Goal: Transaction & Acquisition: Download file/media

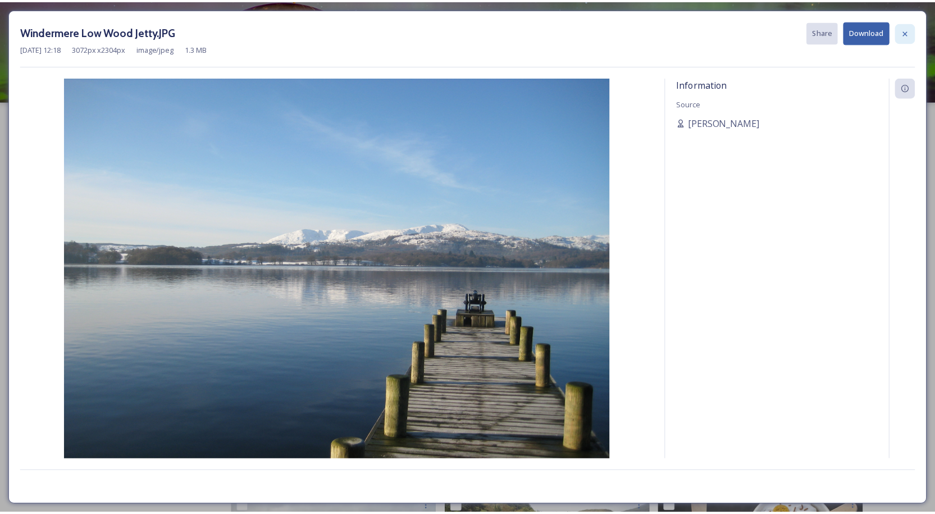
scroll to position [959, 0]
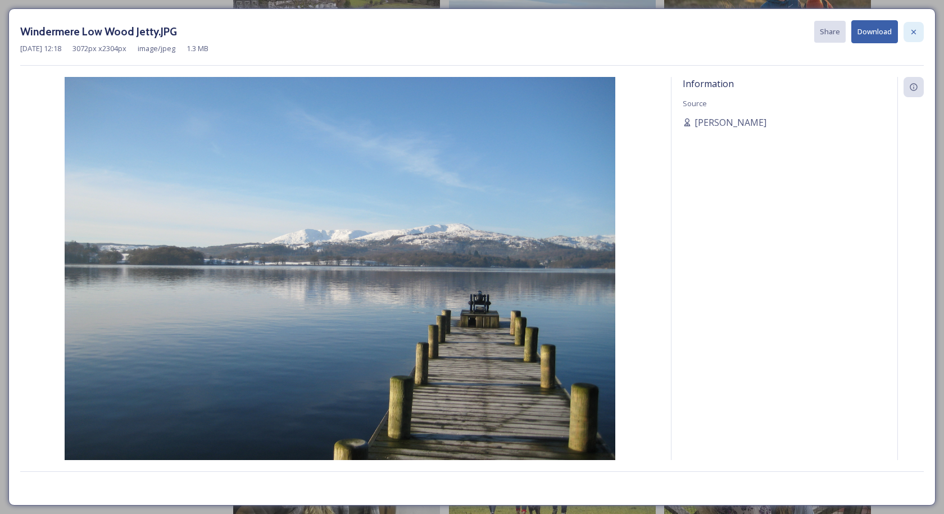
click at [911, 30] on icon at bounding box center [913, 32] width 9 height 9
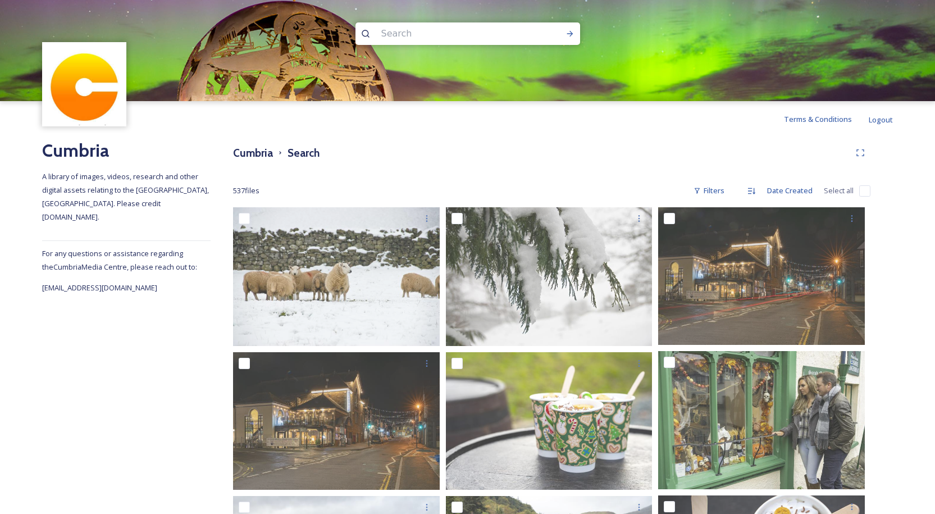
click at [419, 31] on input at bounding box center [453, 33] width 154 height 25
click at [569, 35] on icon at bounding box center [570, 33] width 9 height 9
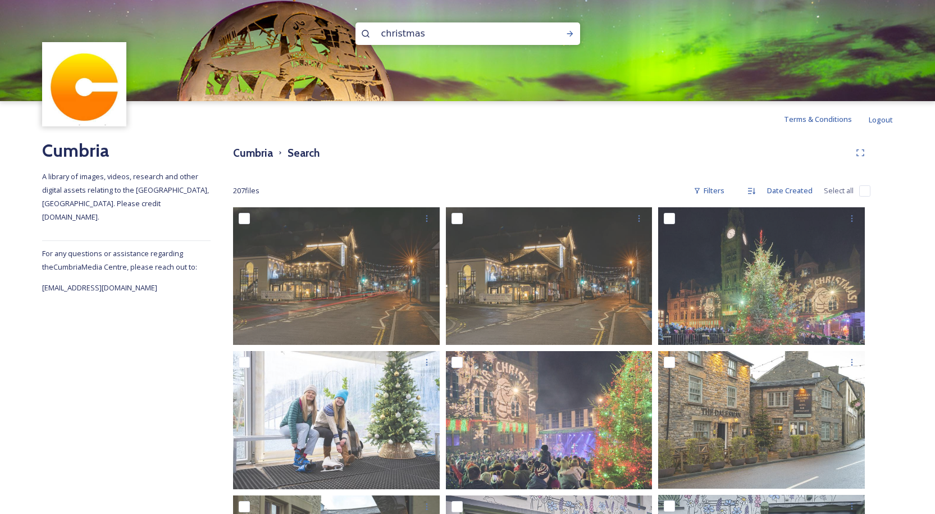
click at [434, 29] on input "christmas" at bounding box center [453, 33] width 154 height 25
type input "c"
click at [568, 34] on icon at bounding box center [570, 34] width 6 height 6
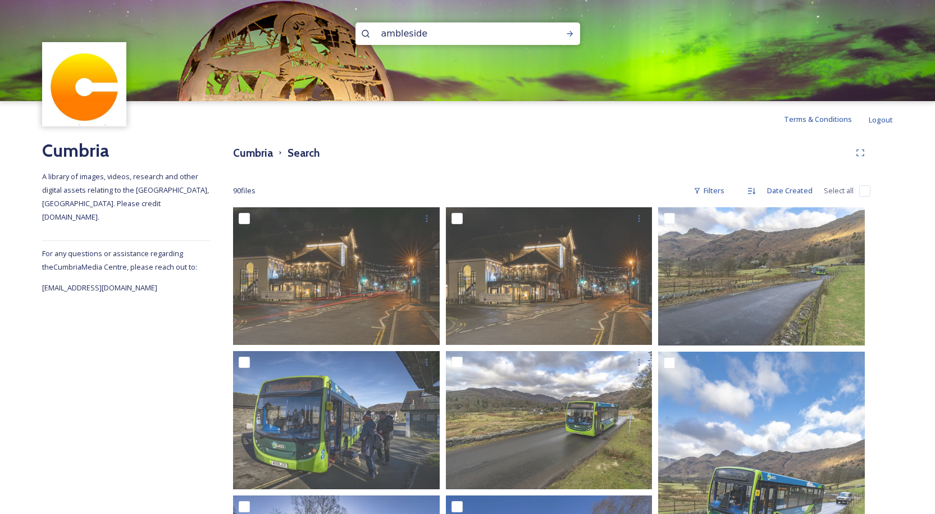
click at [471, 37] on input "ambleside" at bounding box center [453, 33] width 154 height 25
type input "ambleside christmas"
click at [571, 34] on icon at bounding box center [570, 34] width 6 height 6
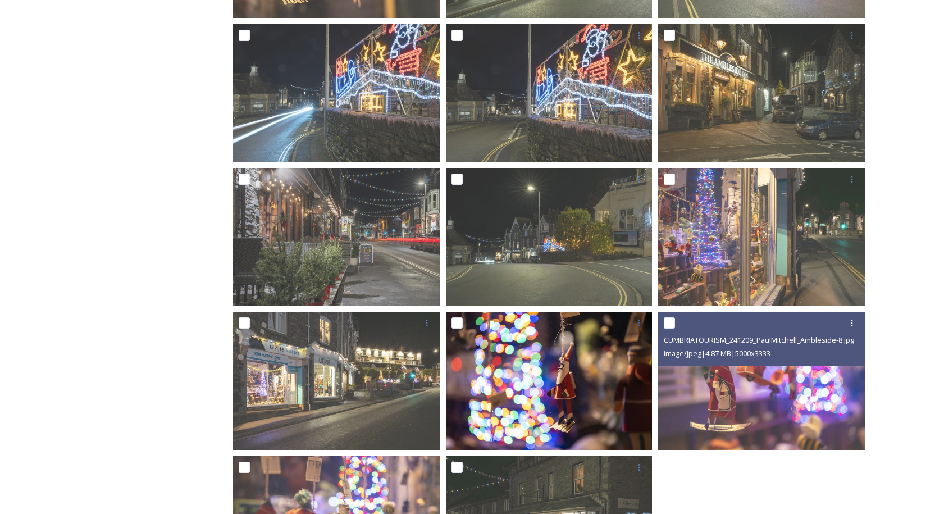
scroll to position [463, 0]
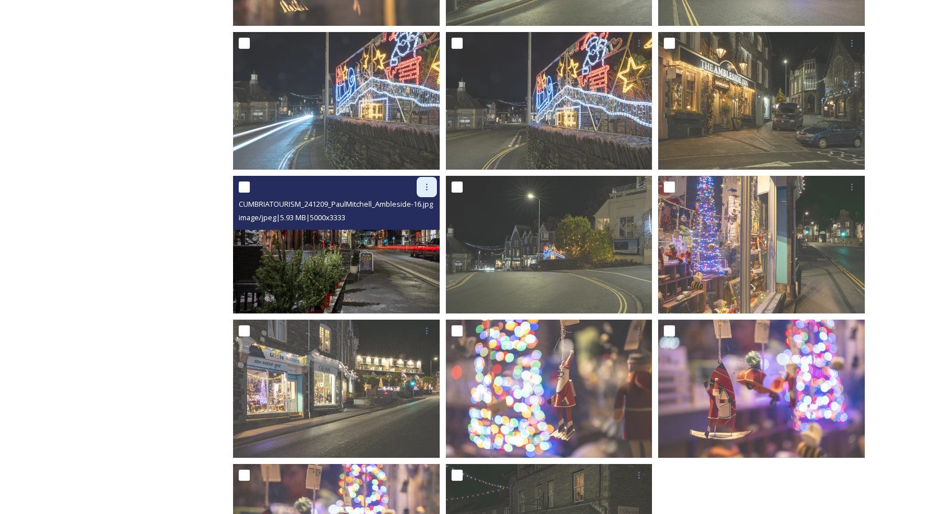
click at [426, 186] on icon at bounding box center [426, 187] width 9 height 9
click at [413, 235] on span "Download" at bounding box center [414, 233] width 34 height 11
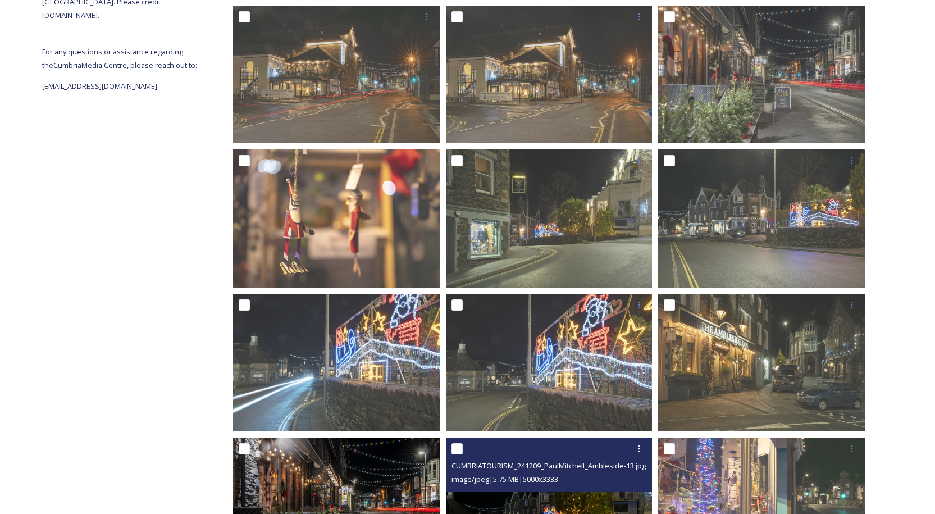
scroll to position [183, 0]
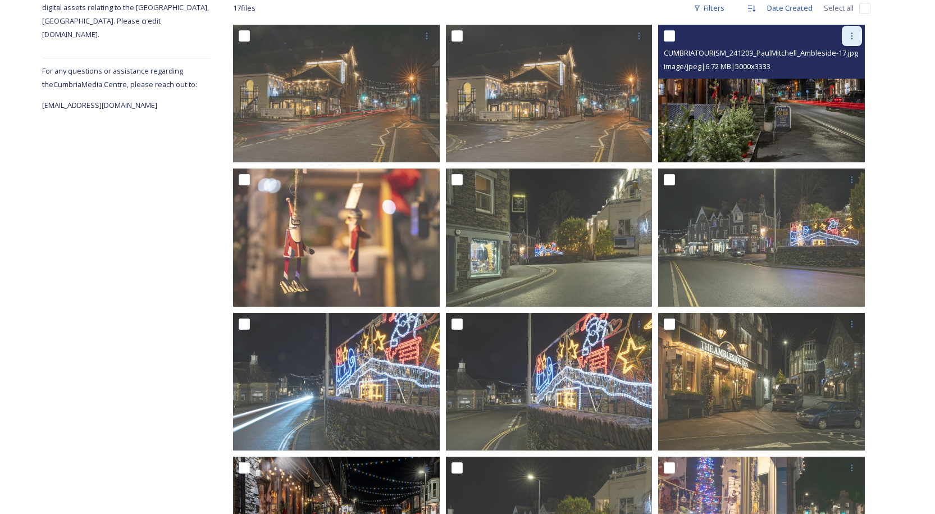
click at [853, 35] on icon at bounding box center [852, 35] width 9 height 9
click at [836, 84] on span "Download" at bounding box center [839, 82] width 34 height 11
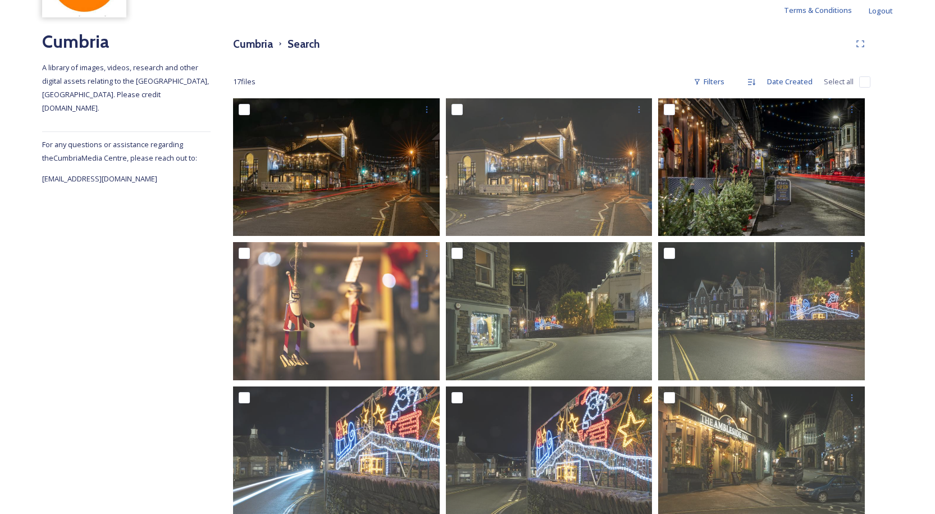
scroll to position [0, 0]
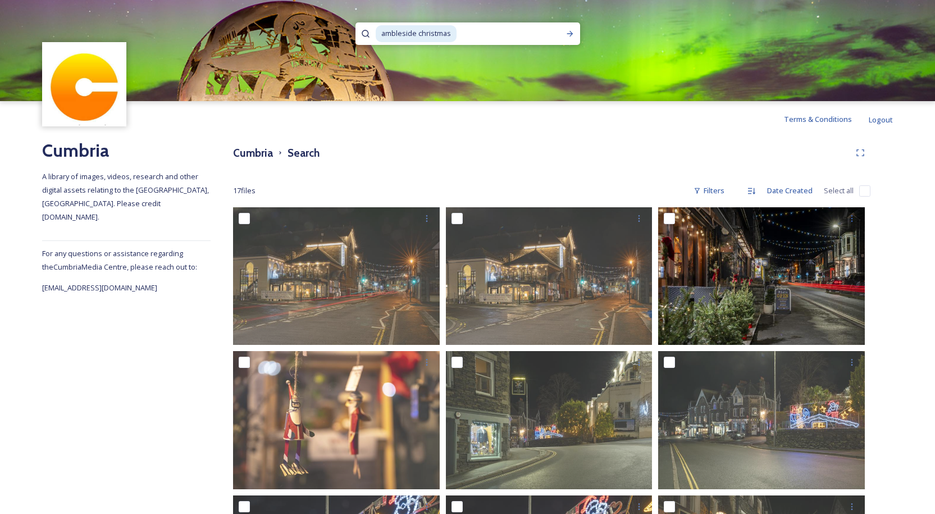
drag, startPoint x: 465, startPoint y: 28, endPoint x: 272, endPoint y: 24, distance: 193.3
click at [272, 24] on div "ambleside christmas" at bounding box center [467, 50] width 935 height 101
type input "a"
click at [569, 30] on icon at bounding box center [570, 33] width 9 height 9
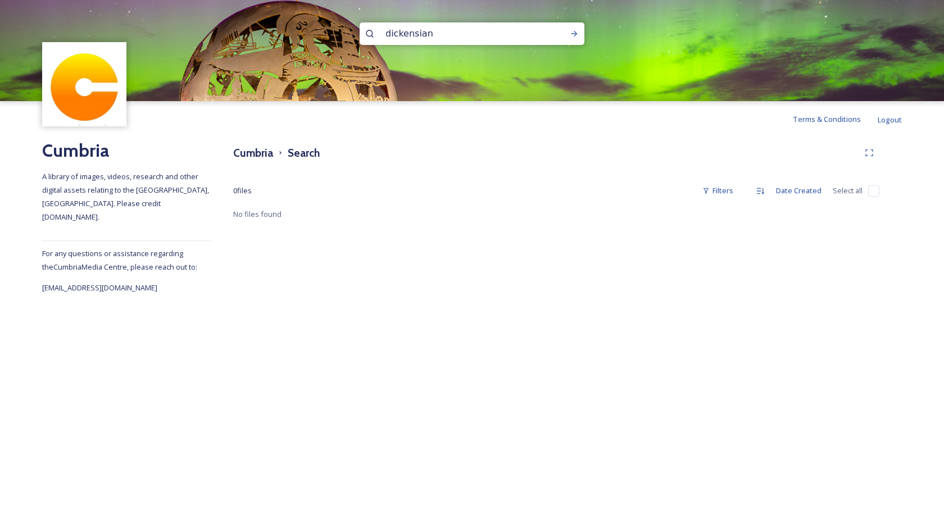
click at [447, 38] on input "dickensian" at bounding box center [457, 33] width 154 height 25
type input "d"
click at [576, 33] on icon at bounding box center [574, 34] width 6 height 6
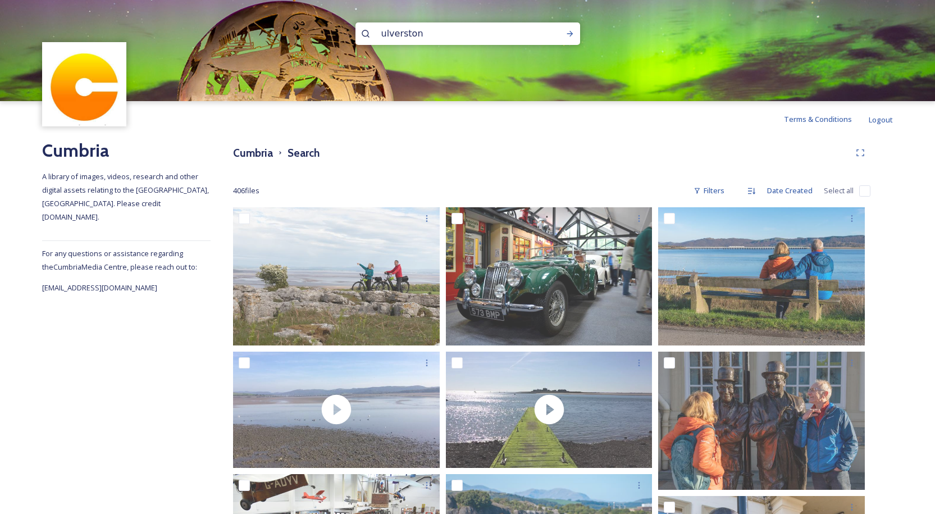
click at [434, 34] on input "ulverston" at bounding box center [453, 33] width 154 height 25
type input "u"
click at [568, 30] on icon at bounding box center [570, 33] width 9 height 9
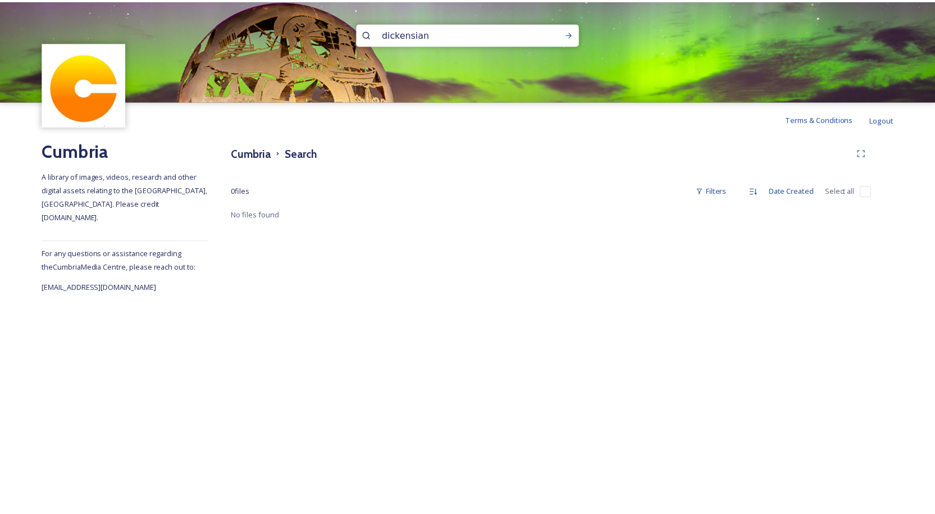
scroll to position [1, 0]
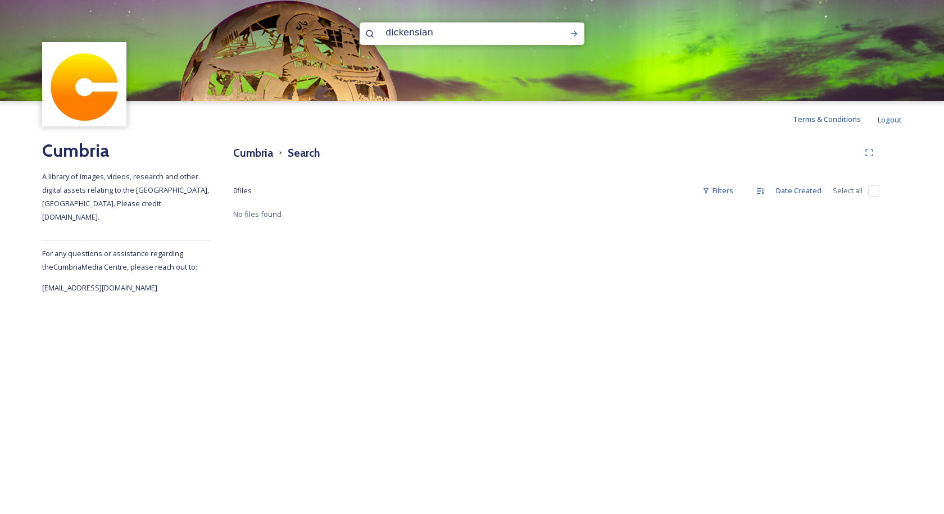
drag, startPoint x: 461, startPoint y: 37, endPoint x: 154, endPoint y: 39, distance: 306.2
click at [154, 39] on div "dickensian" at bounding box center [472, 50] width 944 height 101
click at [571, 28] on div "Run Search" at bounding box center [574, 34] width 20 height 20
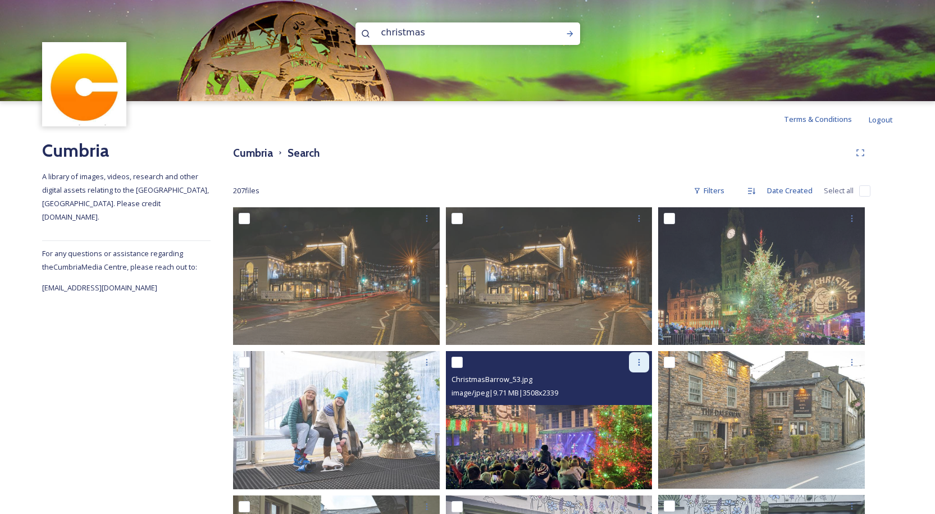
click at [636, 363] on icon at bounding box center [639, 362] width 9 height 9
click at [620, 407] on span "Download" at bounding box center [626, 409] width 34 height 11
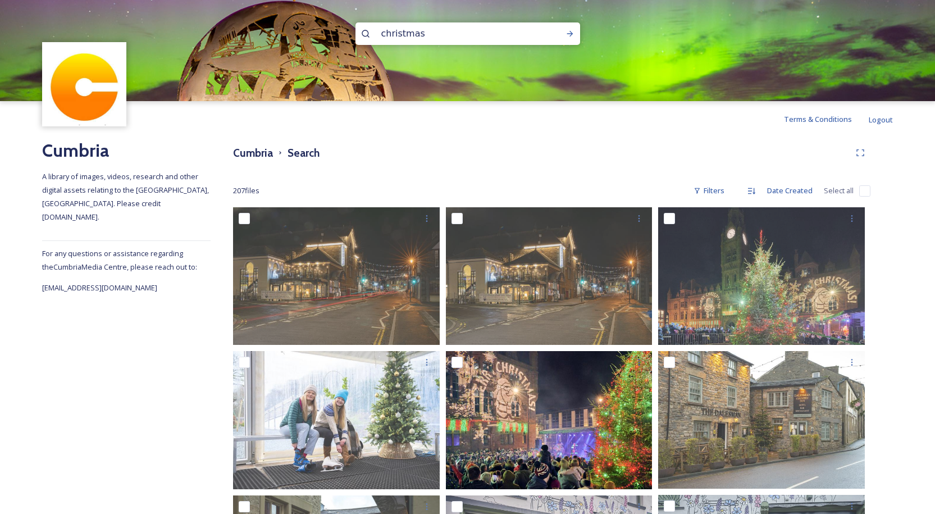
drag, startPoint x: 438, startPoint y: 26, endPoint x: 299, endPoint y: 29, distance: 138.2
click at [304, 30] on div "christmas" at bounding box center [467, 50] width 935 height 101
type input "ravenglass railway"
click at [570, 33] on icon at bounding box center [570, 33] width 9 height 9
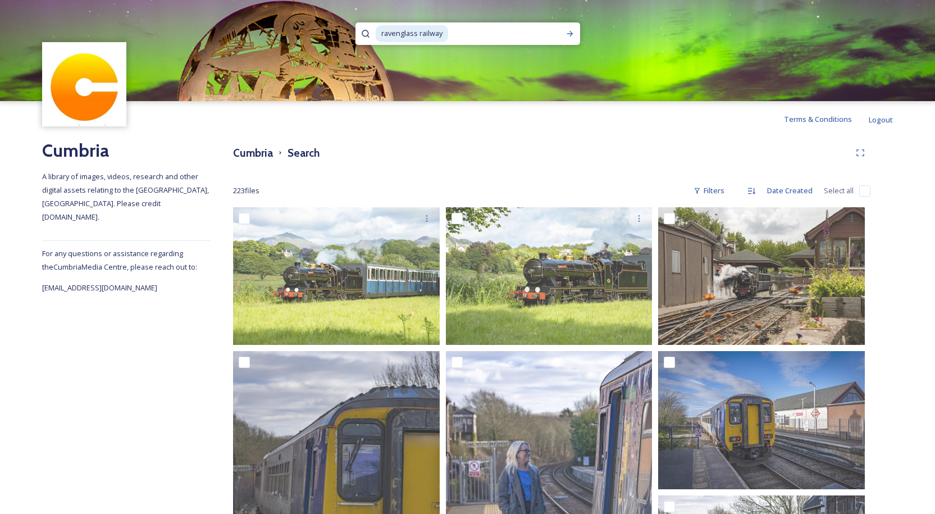
drag, startPoint x: 486, startPoint y: 36, endPoint x: 310, endPoint y: 30, distance: 176.5
click at [310, 30] on div "ravenglass railway" at bounding box center [467, 50] width 935 height 101
type input "r"
click at [569, 31] on icon at bounding box center [570, 33] width 9 height 9
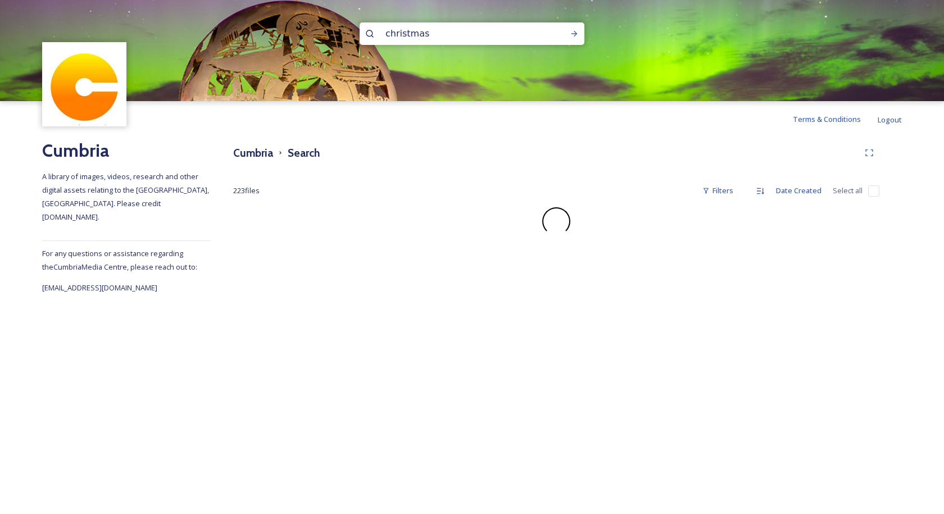
click at [424, 33] on input "christmas" at bounding box center [457, 33] width 154 height 25
type input "c"
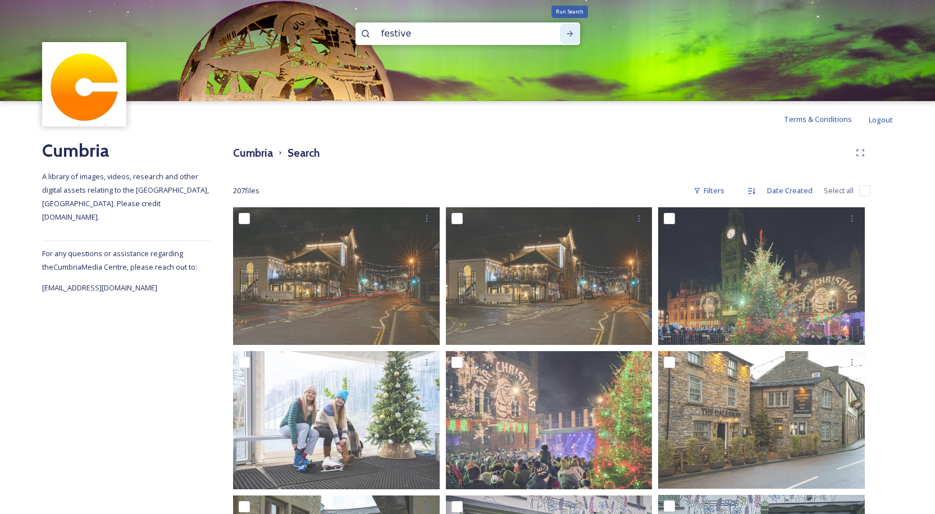
click at [569, 33] on icon at bounding box center [570, 33] width 9 height 9
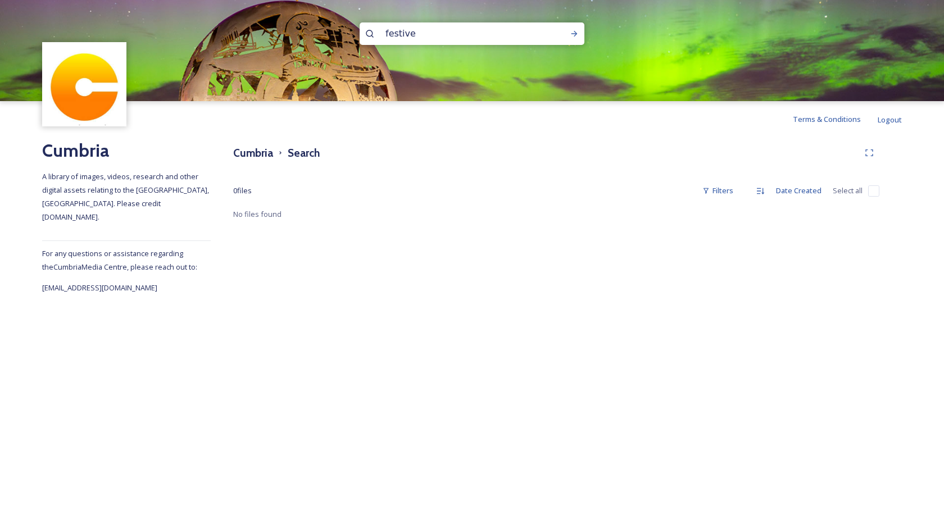
drag, startPoint x: 429, startPoint y: 29, endPoint x: 316, endPoint y: 25, distance: 113.0
click at [319, 25] on div "festive" at bounding box center [472, 50] width 944 height 101
click at [571, 31] on icon at bounding box center [574, 33] width 9 height 9
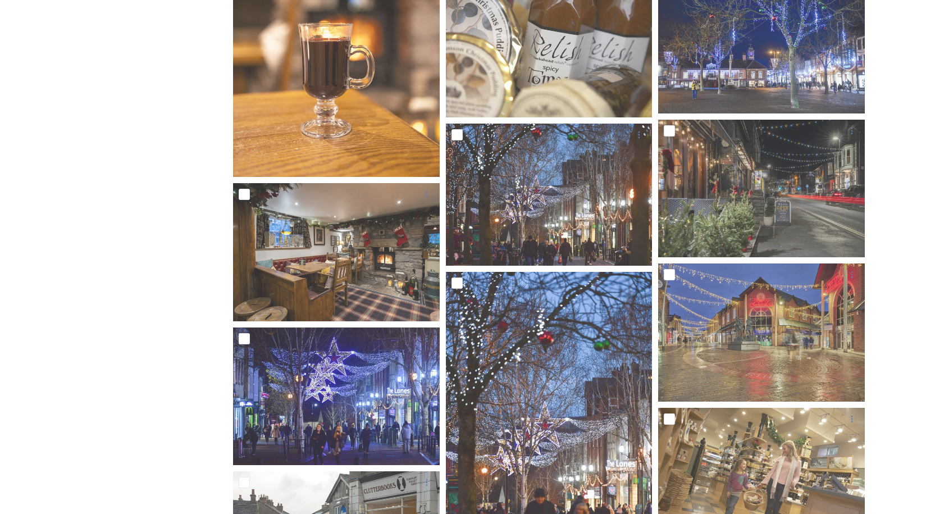
scroll to position [2528, 0]
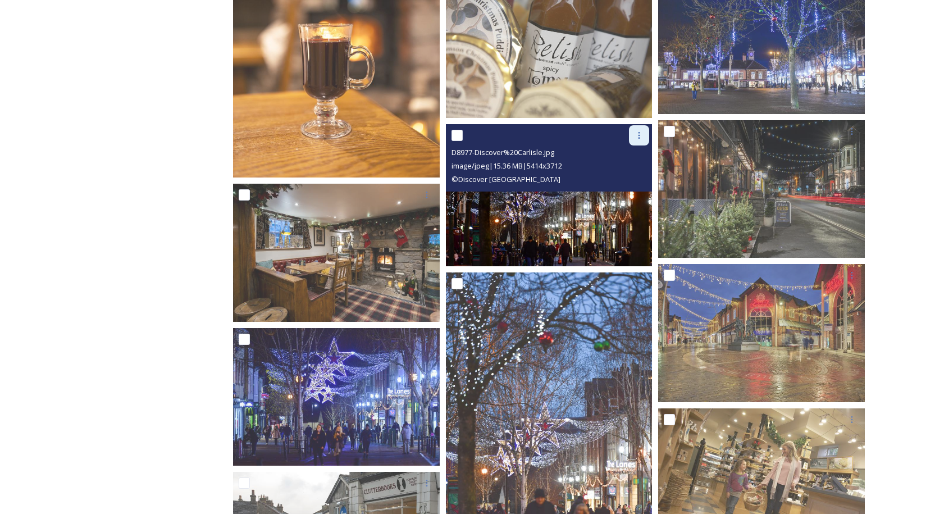
click at [637, 137] on icon at bounding box center [639, 135] width 9 height 9
click at [636, 180] on span "Download" at bounding box center [626, 182] width 34 height 11
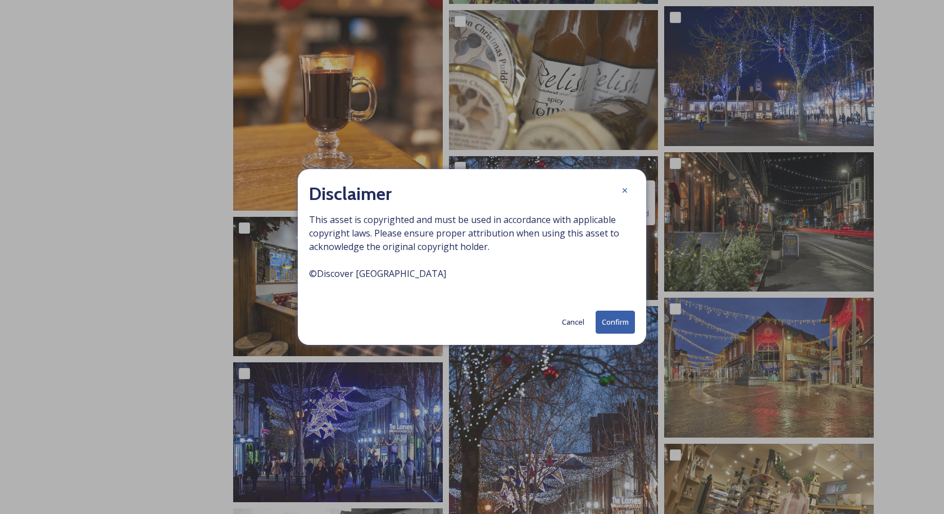
click at [617, 319] on button "Confirm" at bounding box center [614, 322] width 39 height 23
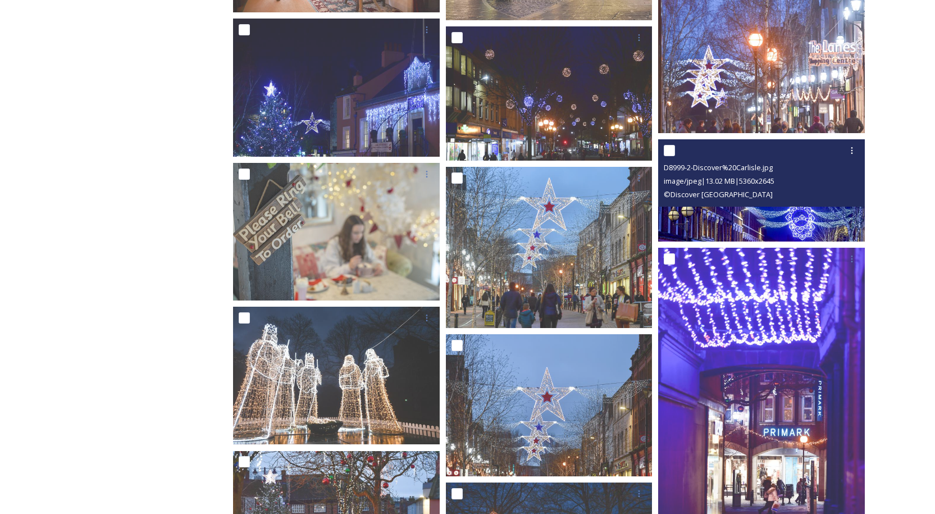
scroll to position [6741, 0]
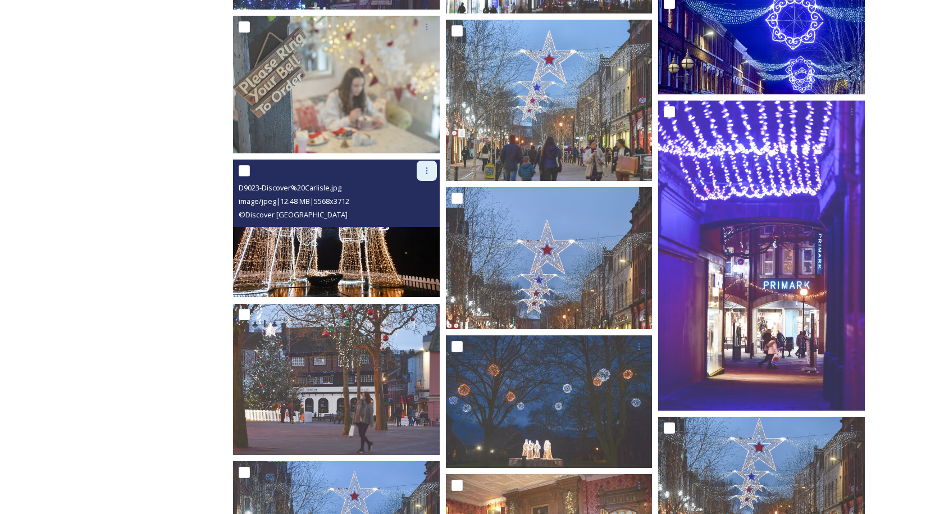
click at [424, 170] on icon at bounding box center [426, 170] width 9 height 9
click at [411, 217] on span "Download" at bounding box center [414, 217] width 34 height 11
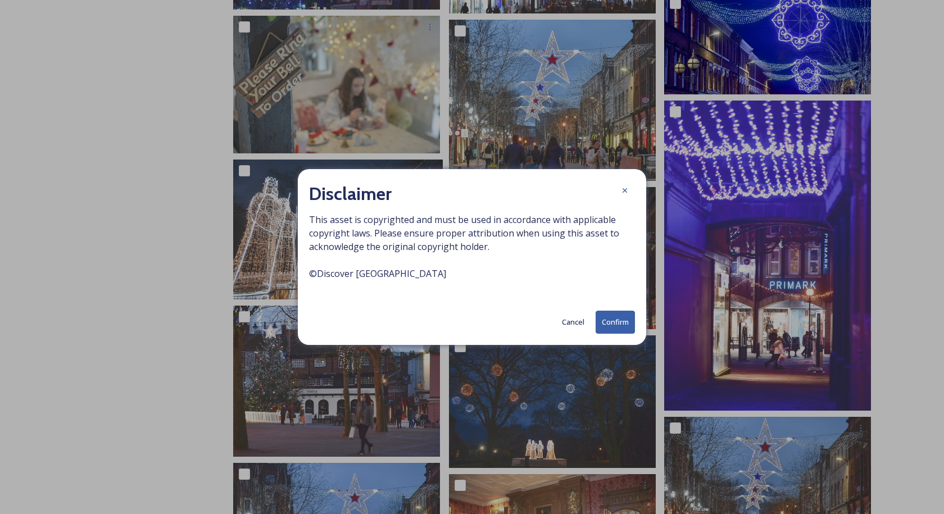
click at [607, 320] on button "Confirm" at bounding box center [614, 322] width 39 height 23
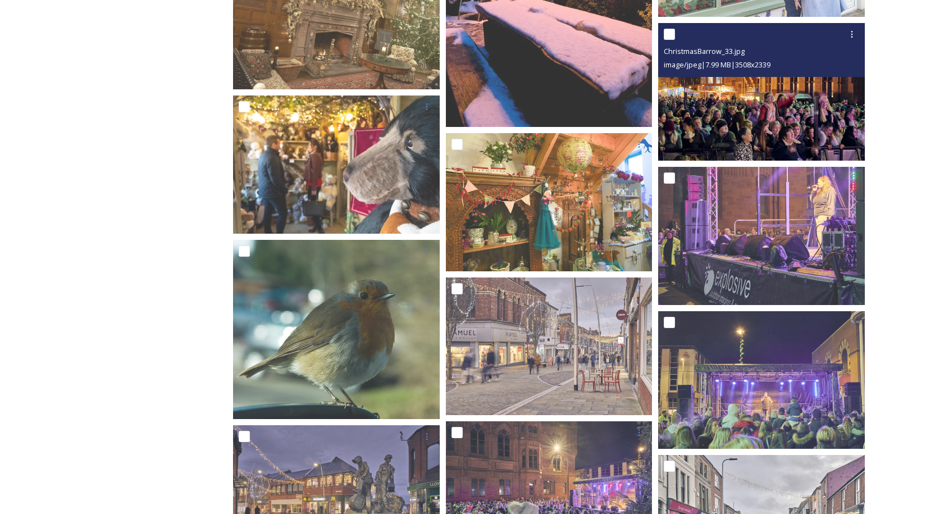
scroll to position [7752, 0]
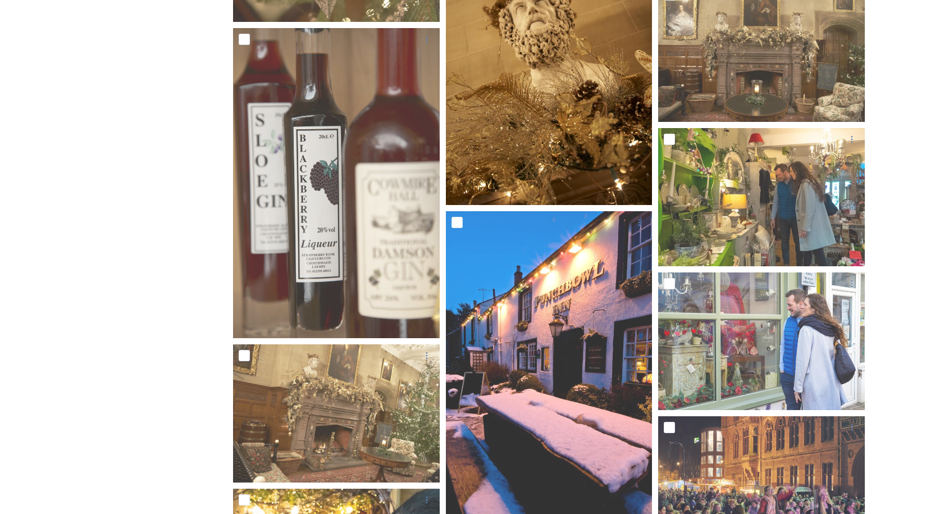
click at [535, 65] on img at bounding box center [549, 50] width 207 height 310
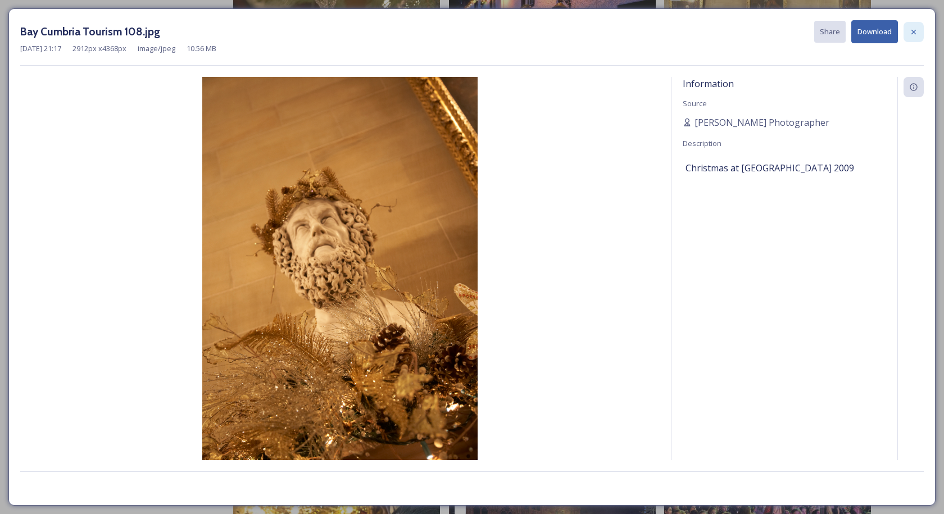
click at [911, 31] on icon at bounding box center [913, 32] width 9 height 9
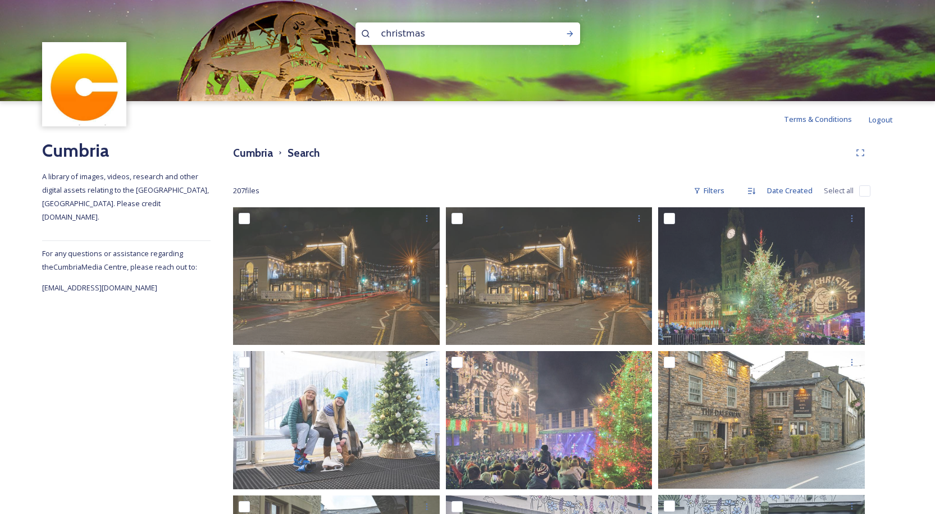
drag, startPoint x: 426, startPoint y: 30, endPoint x: 319, endPoint y: 34, distance: 106.8
click at [322, 34] on div "christmas" at bounding box center [467, 50] width 935 height 101
type input "sizergh"
click at [574, 34] on icon at bounding box center [570, 33] width 9 height 9
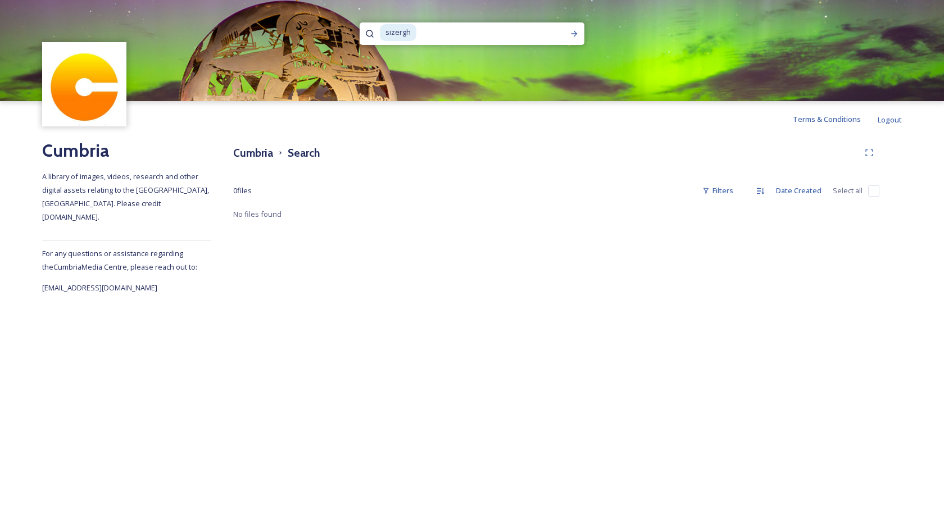
click at [429, 33] on input at bounding box center [484, 32] width 135 height 25
type input "s"
type input "castle"
click at [576, 32] on icon at bounding box center [574, 33] width 9 height 9
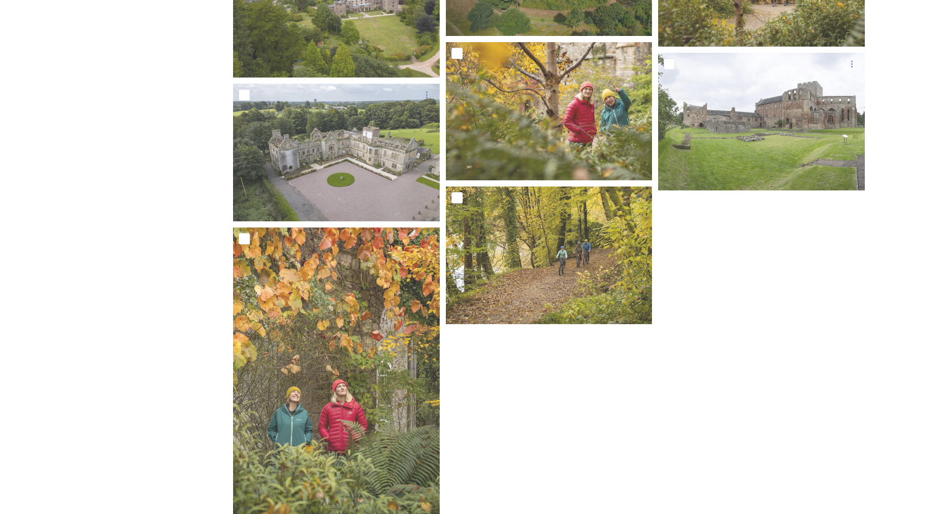
scroll to position [5065, 0]
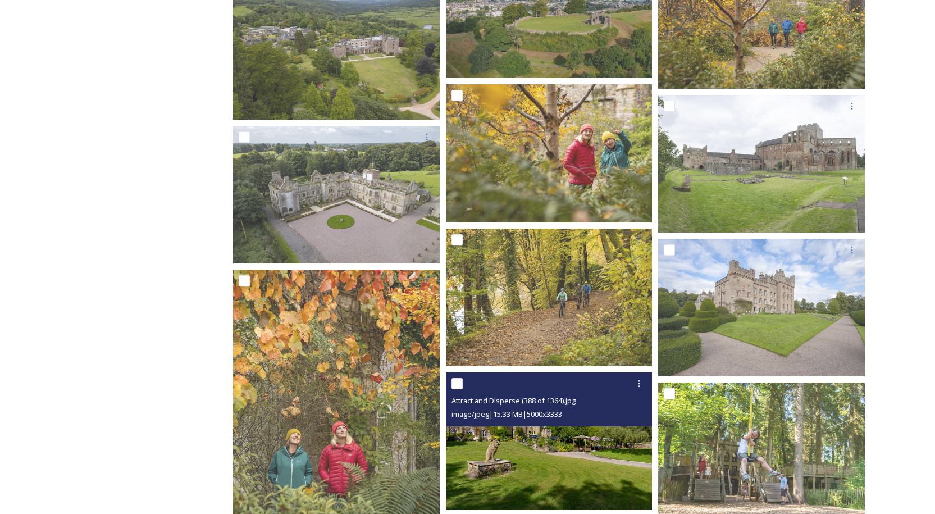
click at [546, 444] on img at bounding box center [549, 441] width 207 height 138
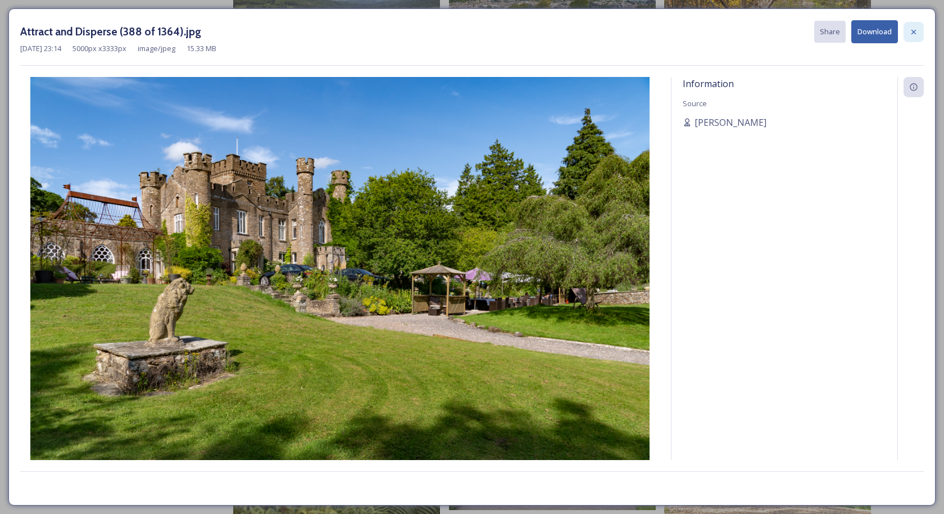
click at [911, 30] on icon at bounding box center [913, 32] width 9 height 9
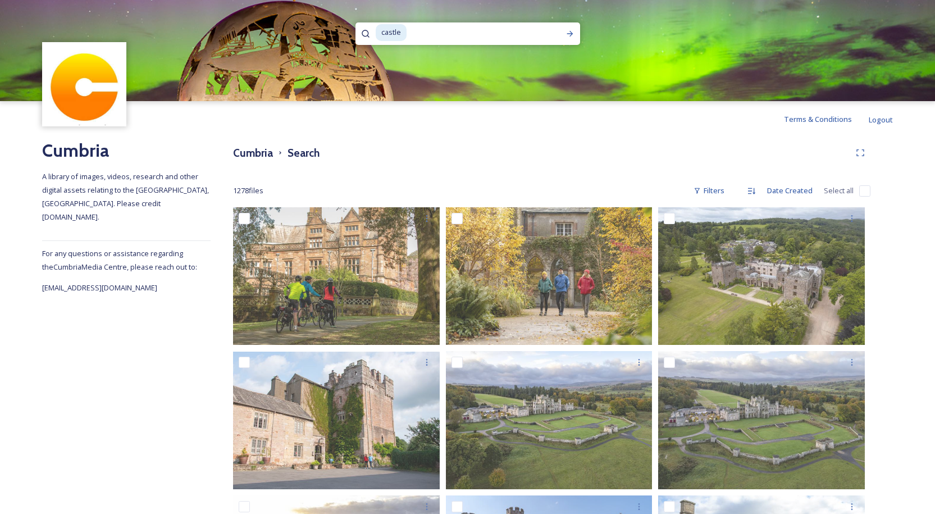
click at [405, 33] on span "castle" at bounding box center [391, 32] width 31 height 16
click at [568, 31] on icon at bounding box center [570, 33] width 9 height 9
click at [362, 31] on icon at bounding box center [365, 33] width 9 height 9
click at [363, 32] on icon at bounding box center [365, 33] width 9 height 9
click at [364, 33] on icon at bounding box center [365, 33] width 9 height 9
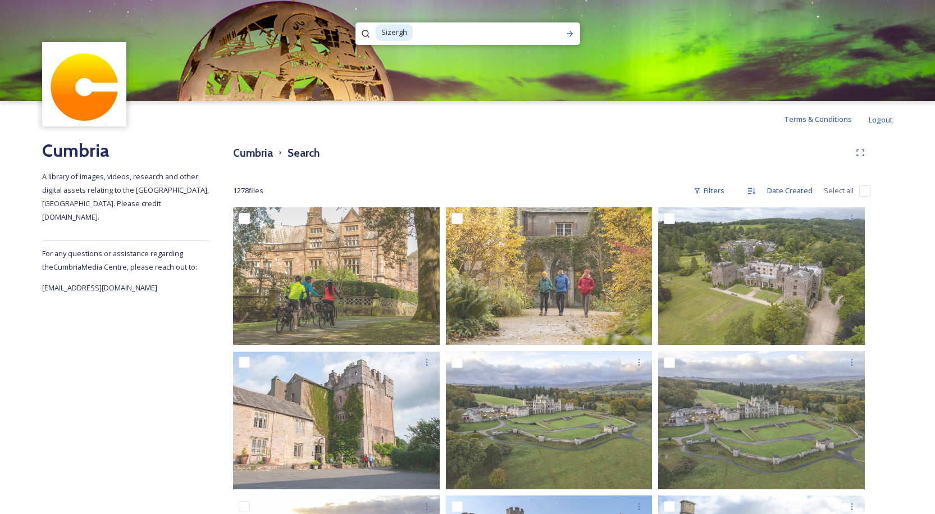
click at [428, 33] on input at bounding box center [481, 32] width 135 height 25
type input "c"
click at [257, 152] on h3 "Cumbria" at bounding box center [253, 153] width 40 height 16
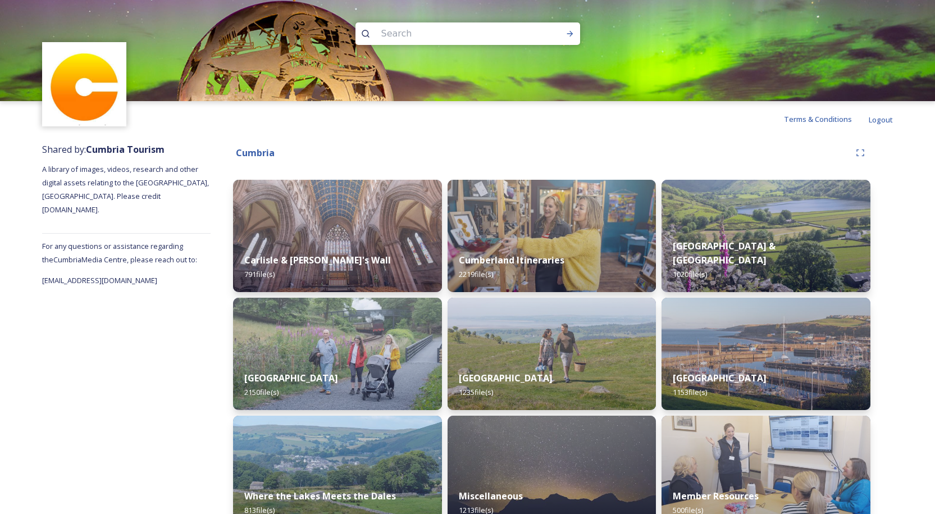
click at [408, 30] on input at bounding box center [453, 33] width 154 height 25
type input "Sizergh"
click at [570, 33] on icon at bounding box center [570, 33] width 9 height 9
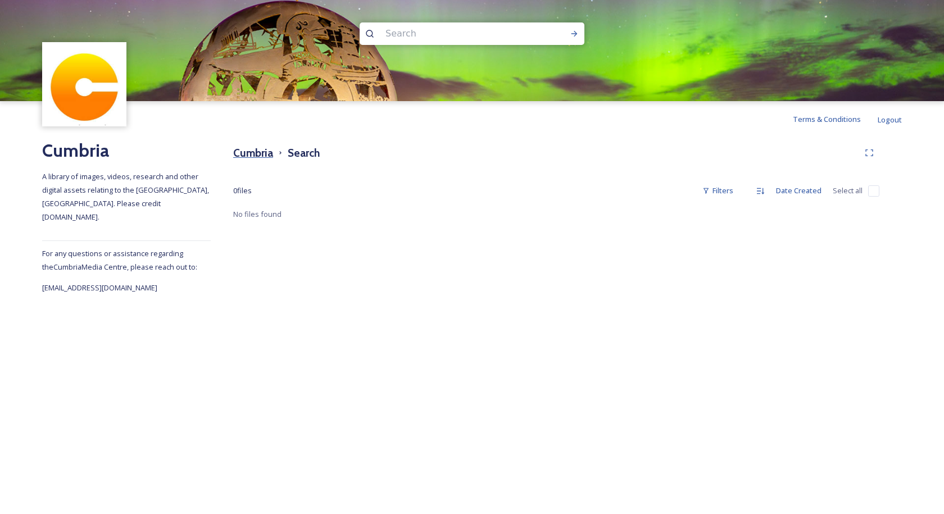
click at [252, 157] on h3 "Cumbria" at bounding box center [253, 153] width 40 height 16
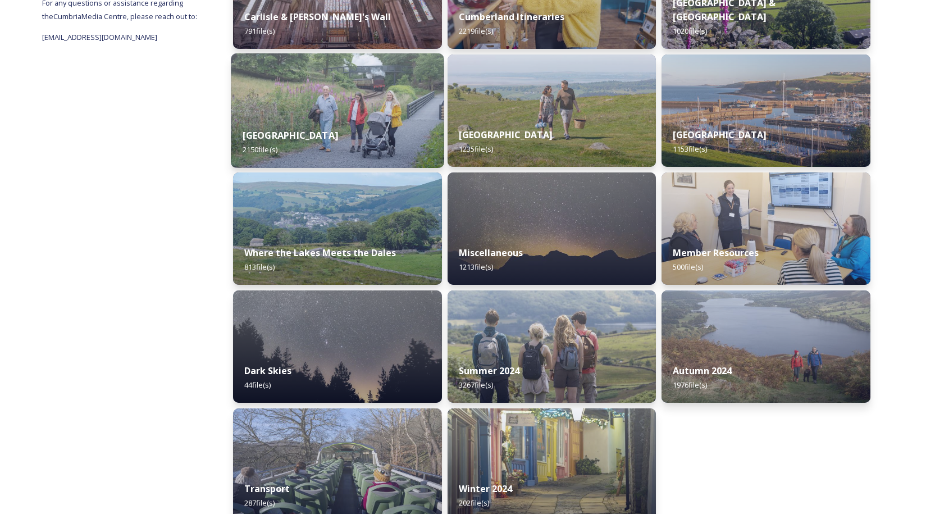
scroll to position [261, 0]
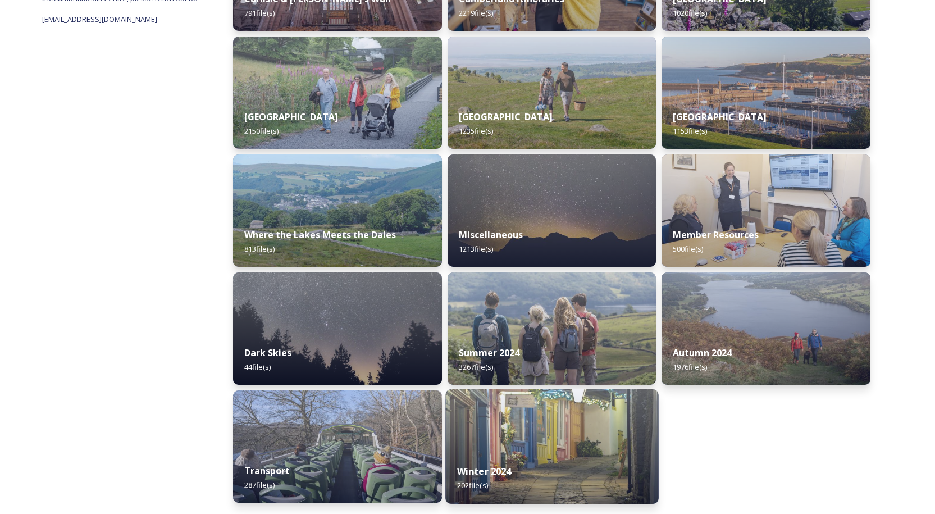
click at [493, 469] on strong "Winter 2024" at bounding box center [484, 471] width 54 height 12
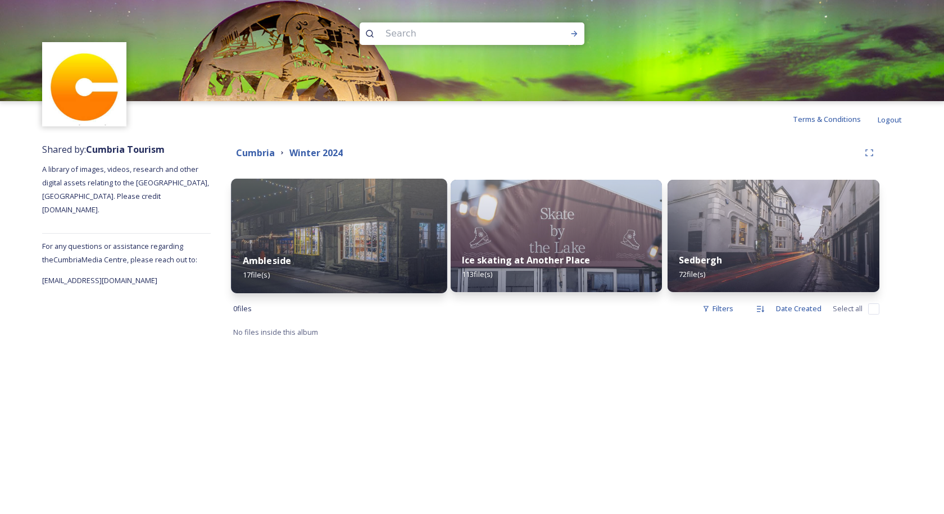
click at [280, 261] on strong "Ambleside" at bounding box center [267, 260] width 49 height 12
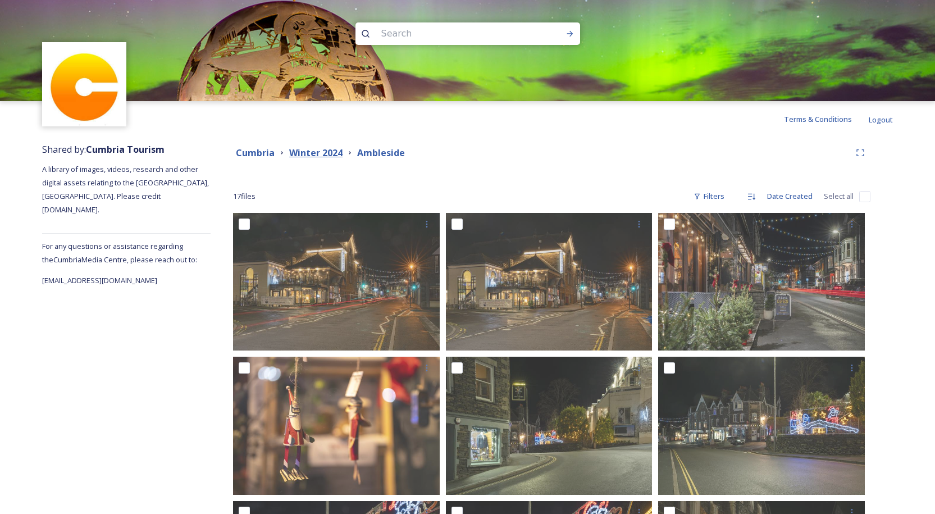
click at [309, 151] on strong "Winter 2024" at bounding box center [315, 153] width 53 height 12
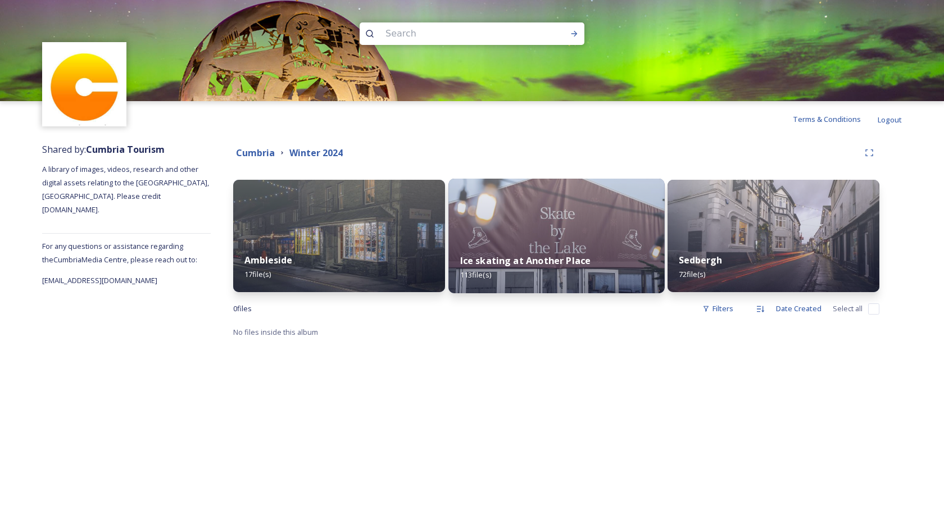
click at [551, 259] on strong "Ice skating at Another Place" at bounding box center [525, 260] width 131 height 12
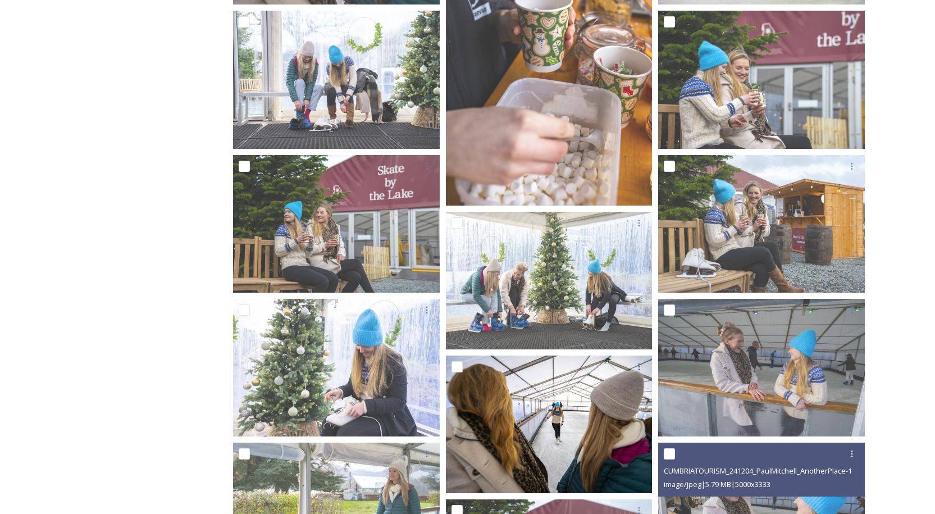
scroll to position [1769, 0]
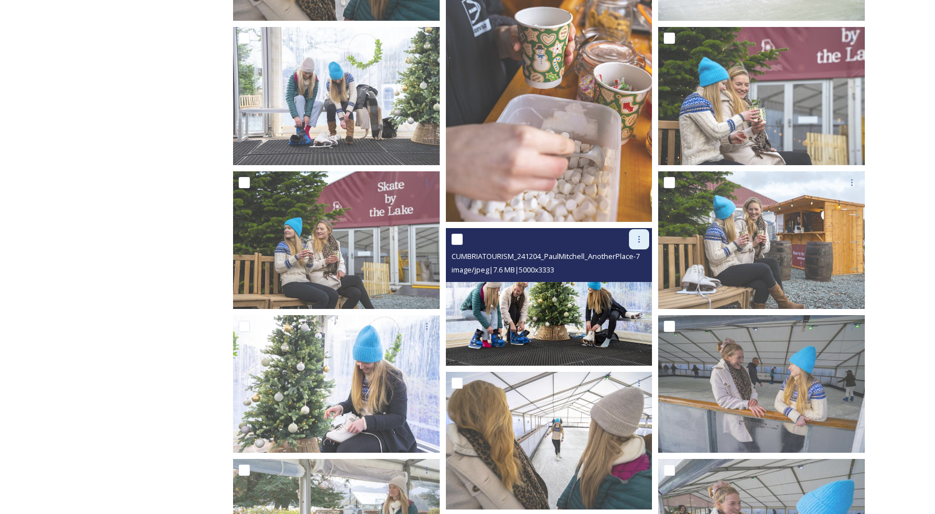
click at [636, 241] on icon at bounding box center [639, 239] width 9 height 9
click at [633, 284] on span "Download" at bounding box center [626, 285] width 34 height 11
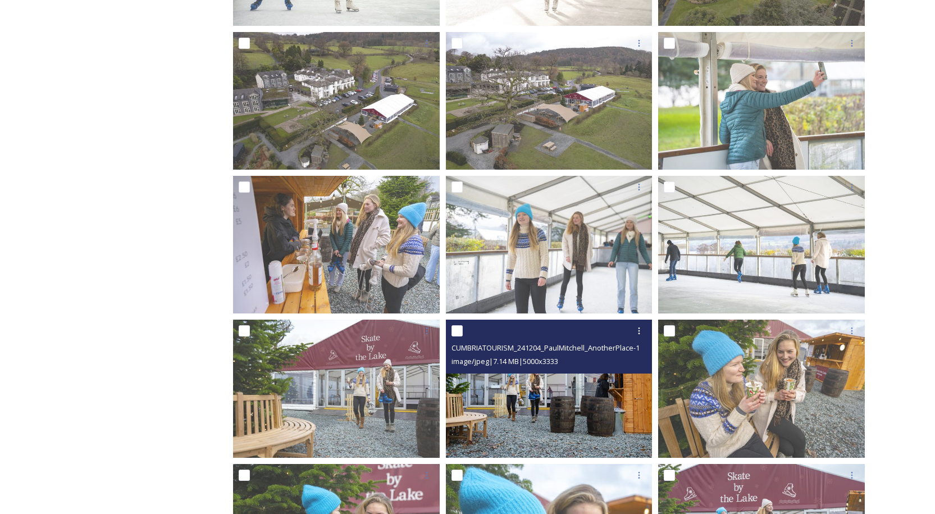
scroll to position [590, 0]
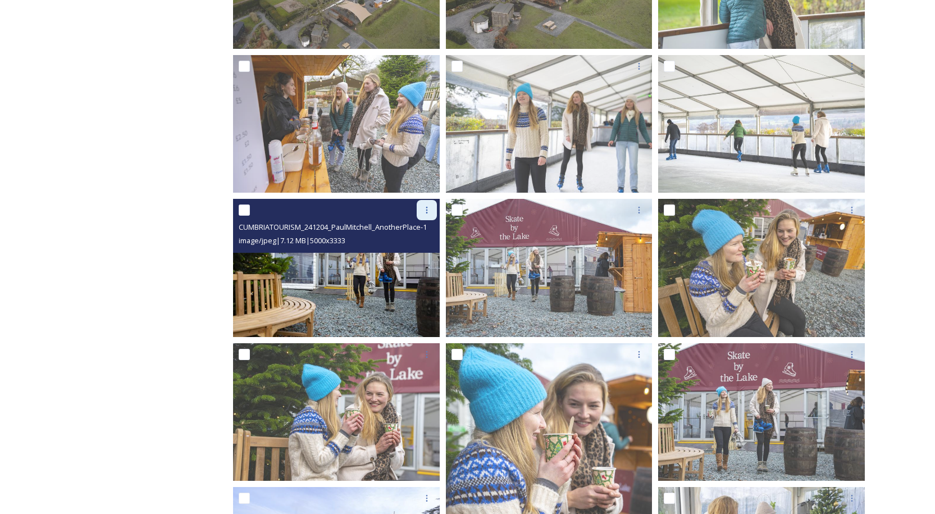
click at [427, 210] on icon at bounding box center [426, 210] width 9 height 9
click at [403, 254] on span "Download" at bounding box center [414, 257] width 34 height 11
